Goal: Information Seeking & Learning: Learn about a topic

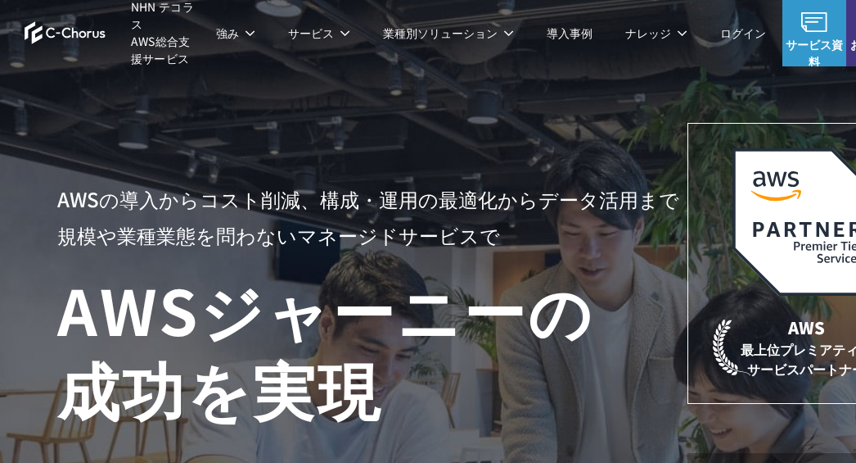
click at [88, 34] on img at bounding box center [66, 32] width 82 height 23
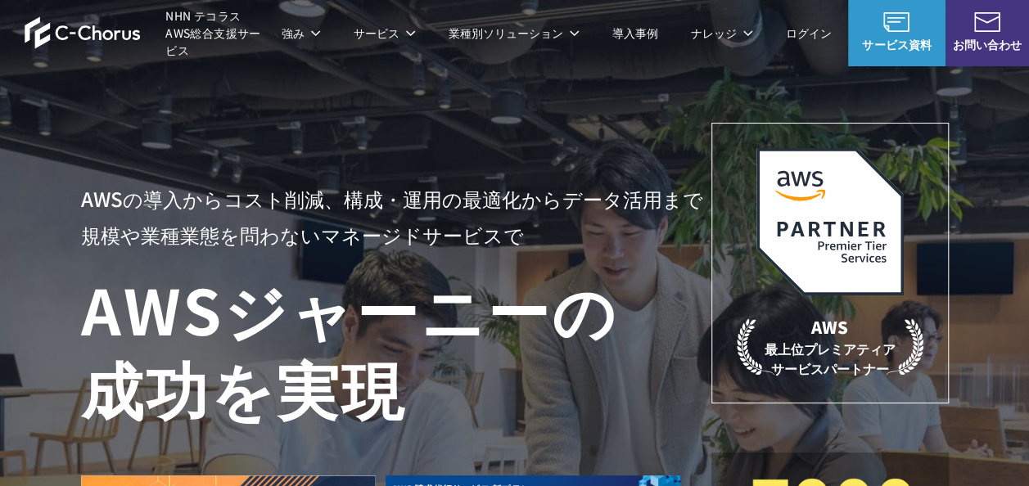
click at [119, 39] on img at bounding box center [83, 32] width 116 height 33
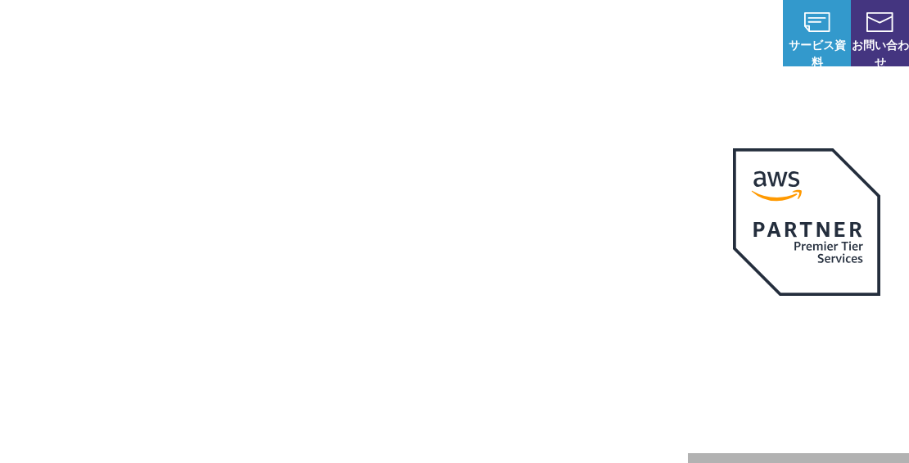
click at [338, 161] on div "AWSの導入からコスト削減、 構成・運用の最適化からデータ活用まで 規模や業種業態を問わない マネージドサービスで AWS ジャーニーの 成功を実現 AWS …" at bounding box center [491, 368] width 868 height 490
